Goal: Information Seeking & Learning: Learn about a topic

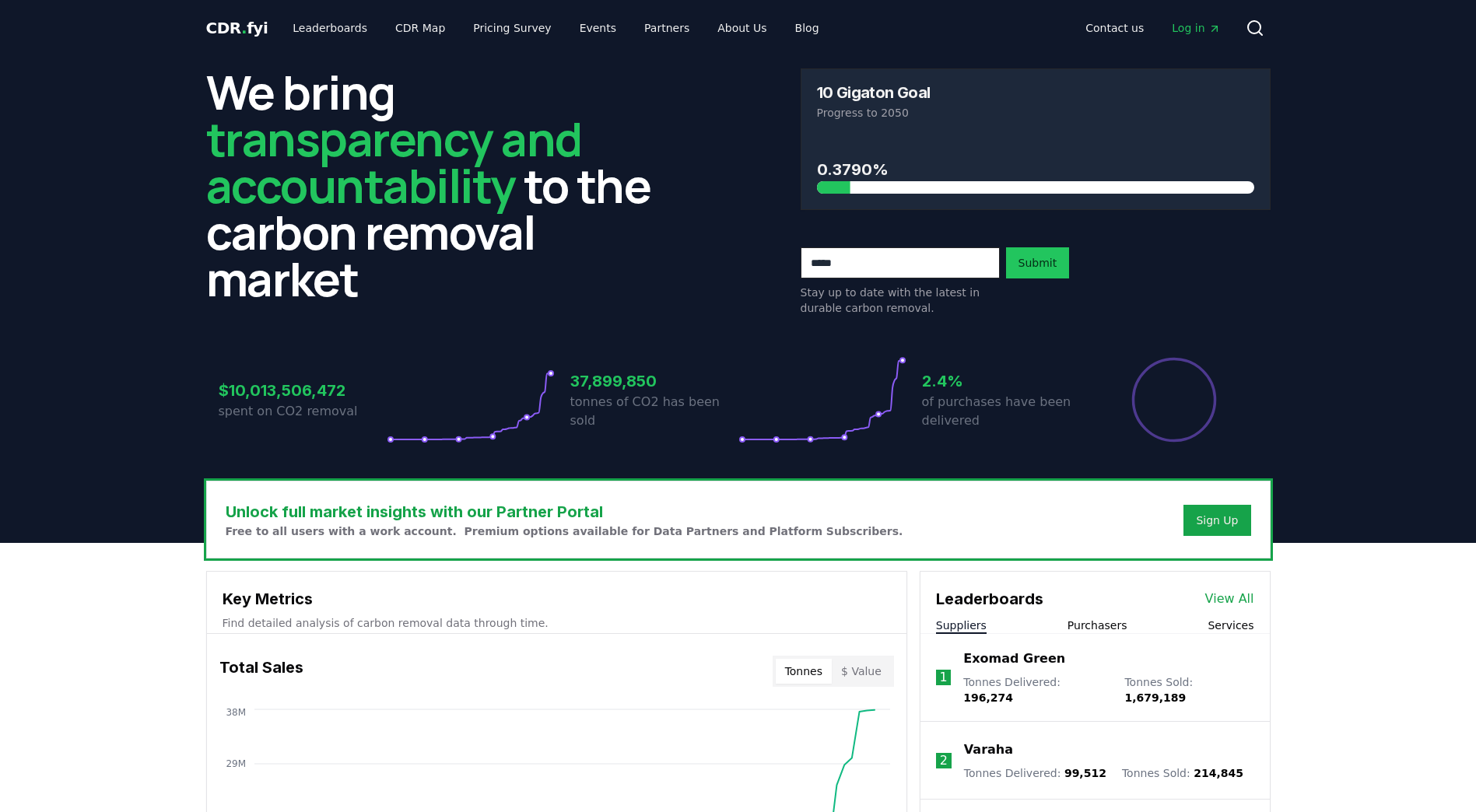
click at [1201, 26] on span "Log in" at bounding box center [1196, 28] width 48 height 15
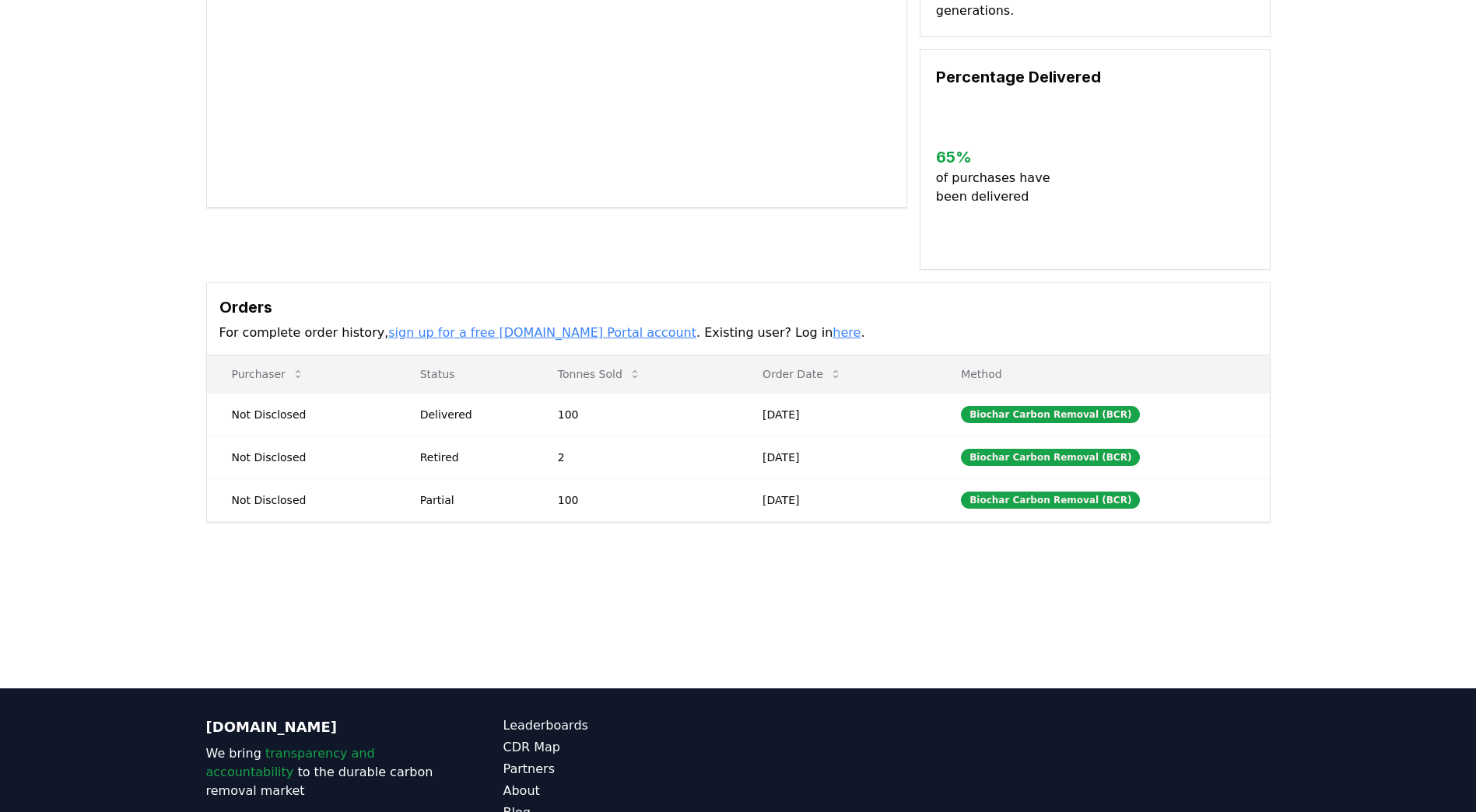
scroll to position [244, 0]
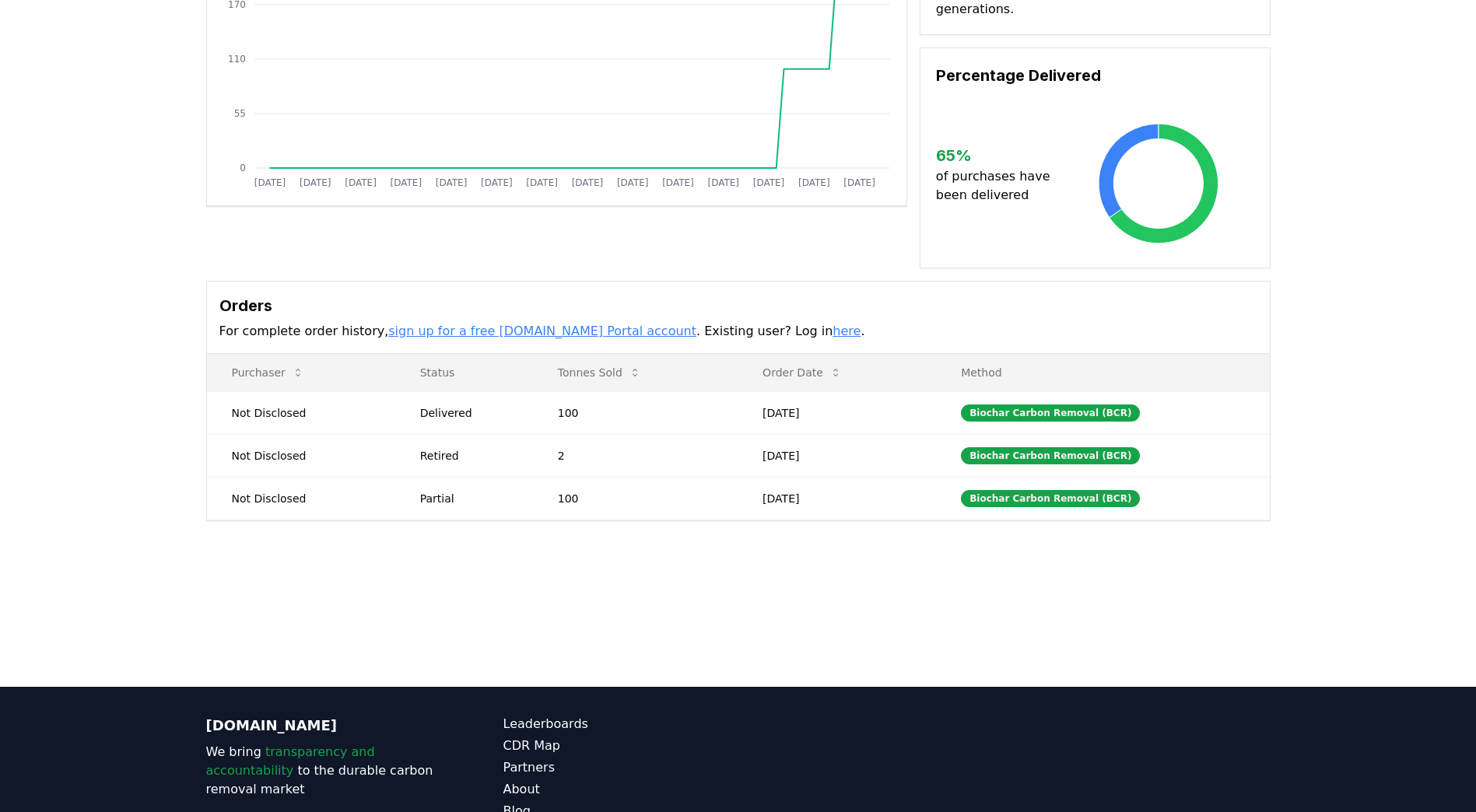
click at [833, 324] on link "here" at bounding box center [847, 331] width 28 height 15
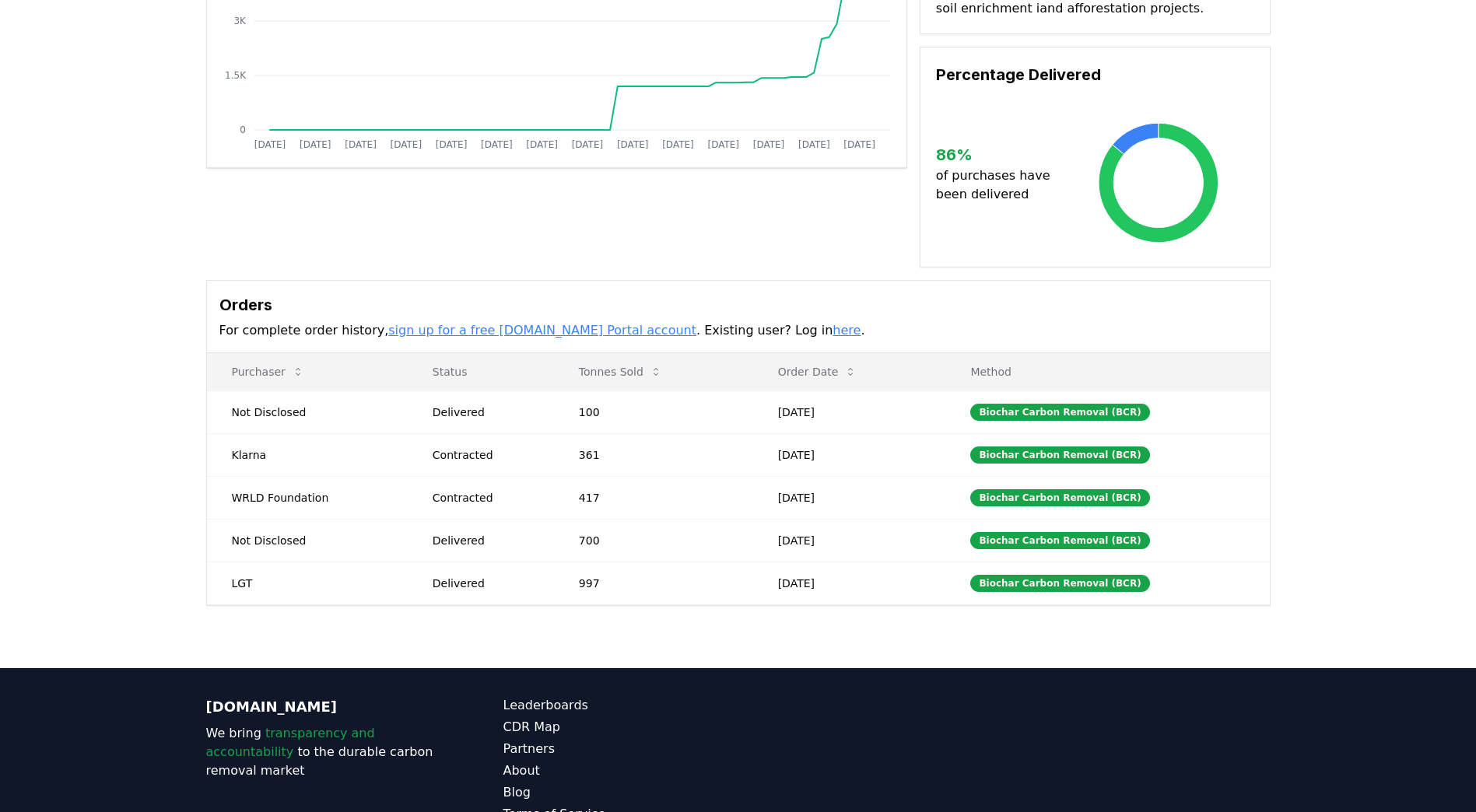
scroll to position [282, 0]
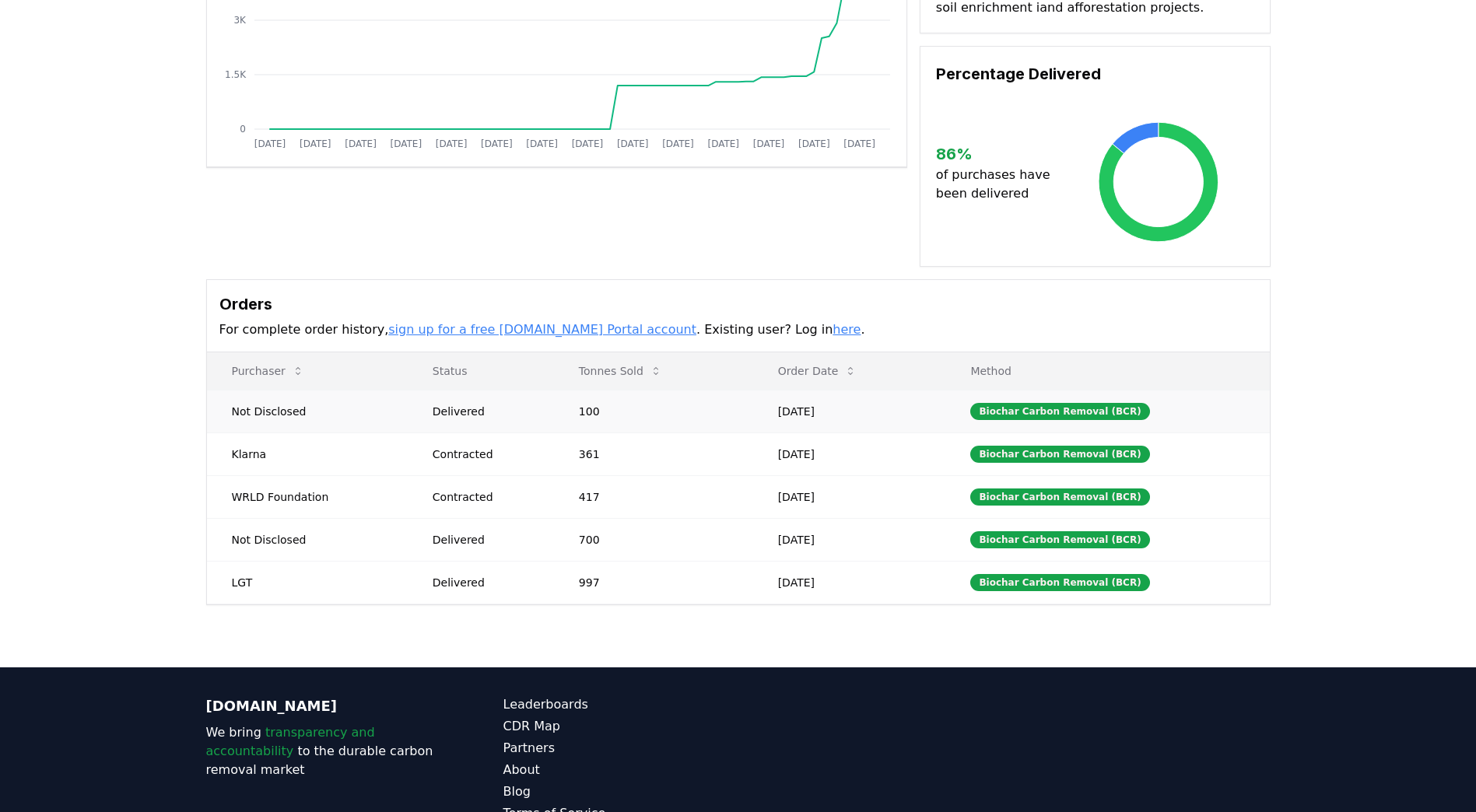
click at [475, 416] on div "Delivered" at bounding box center [487, 411] width 109 height 15
click at [768, 496] on td "Jun 26, 2025" at bounding box center [850, 497] width 193 height 43
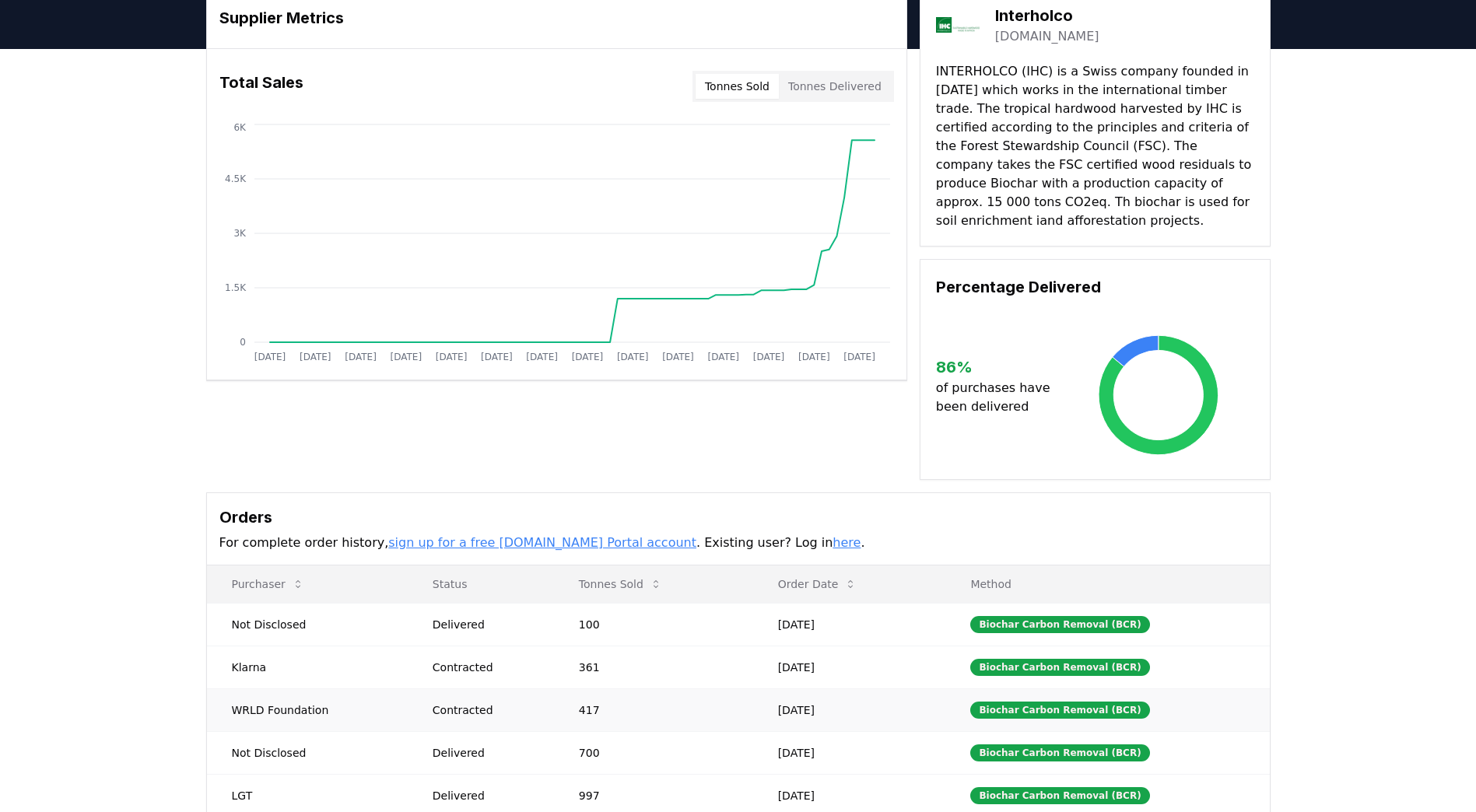
scroll to position [65, 0]
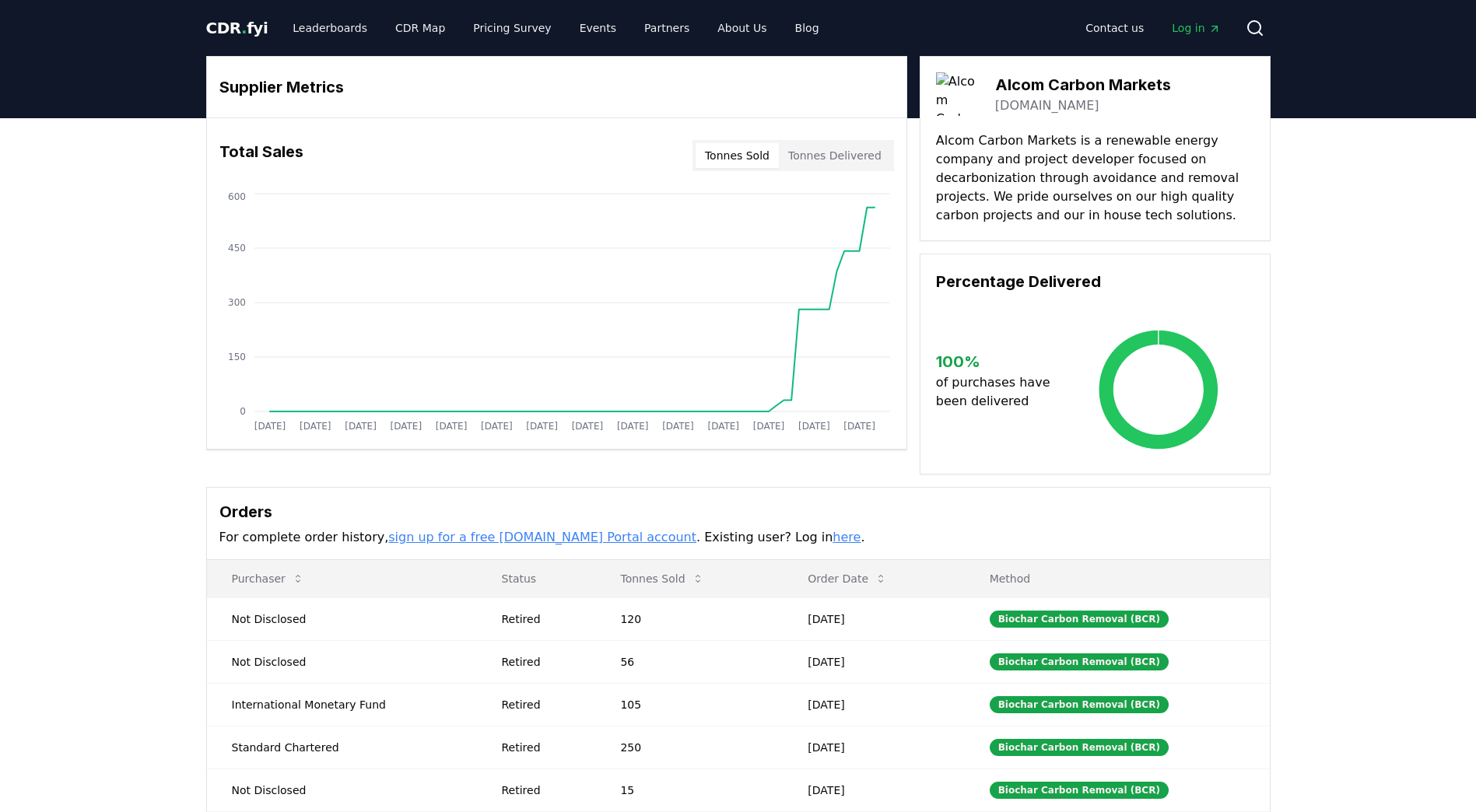
click at [1073, 173] on p "Alcom Carbon Markets is a renewable energy company and project developer focuse…" at bounding box center [1095, 178] width 318 height 93
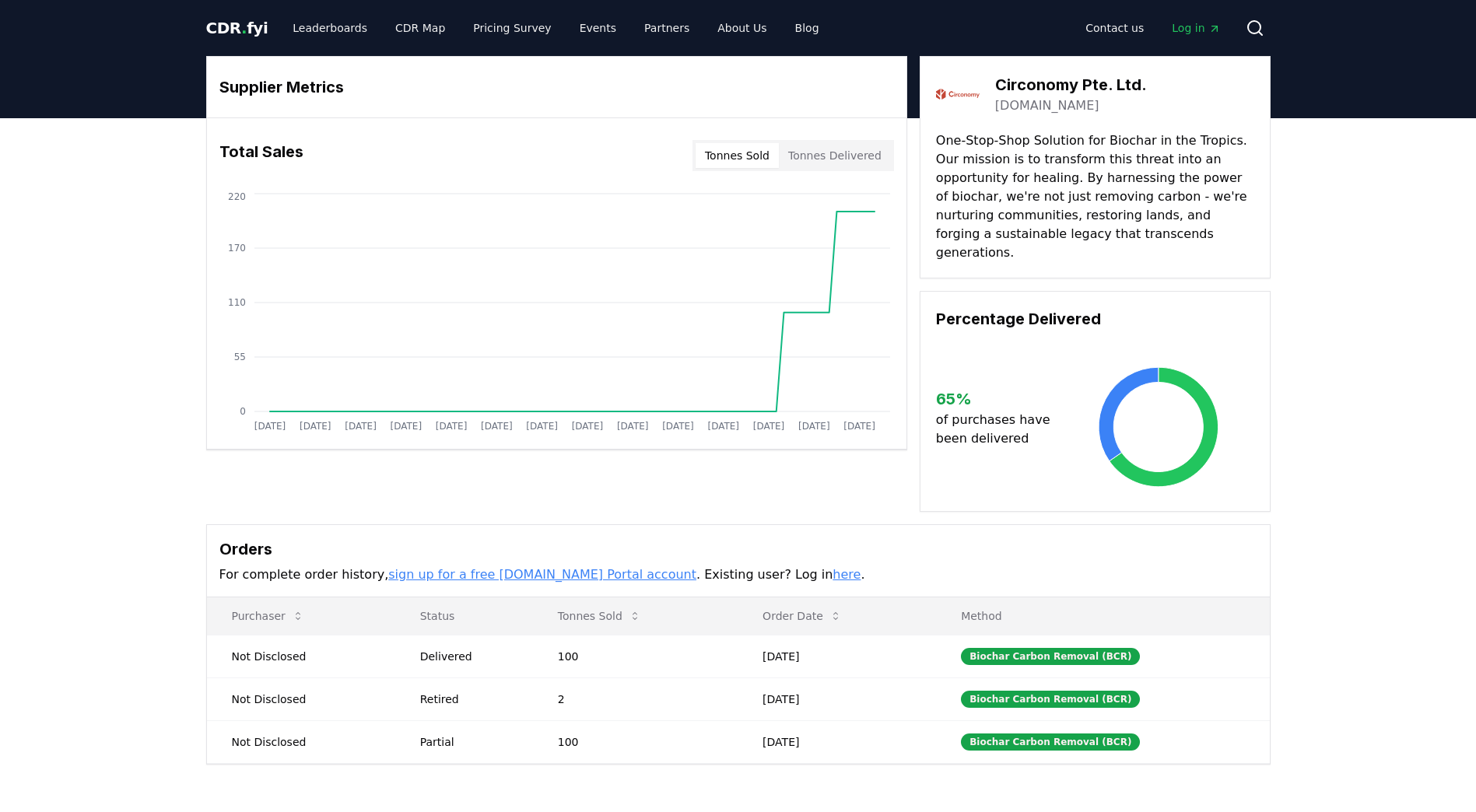
click at [1260, 530] on div "Orders For complete order history, sign up for a free [DOMAIN_NAME] Portal acco…" at bounding box center [738, 561] width 1063 height 73
